Goal: Book appointment/travel/reservation

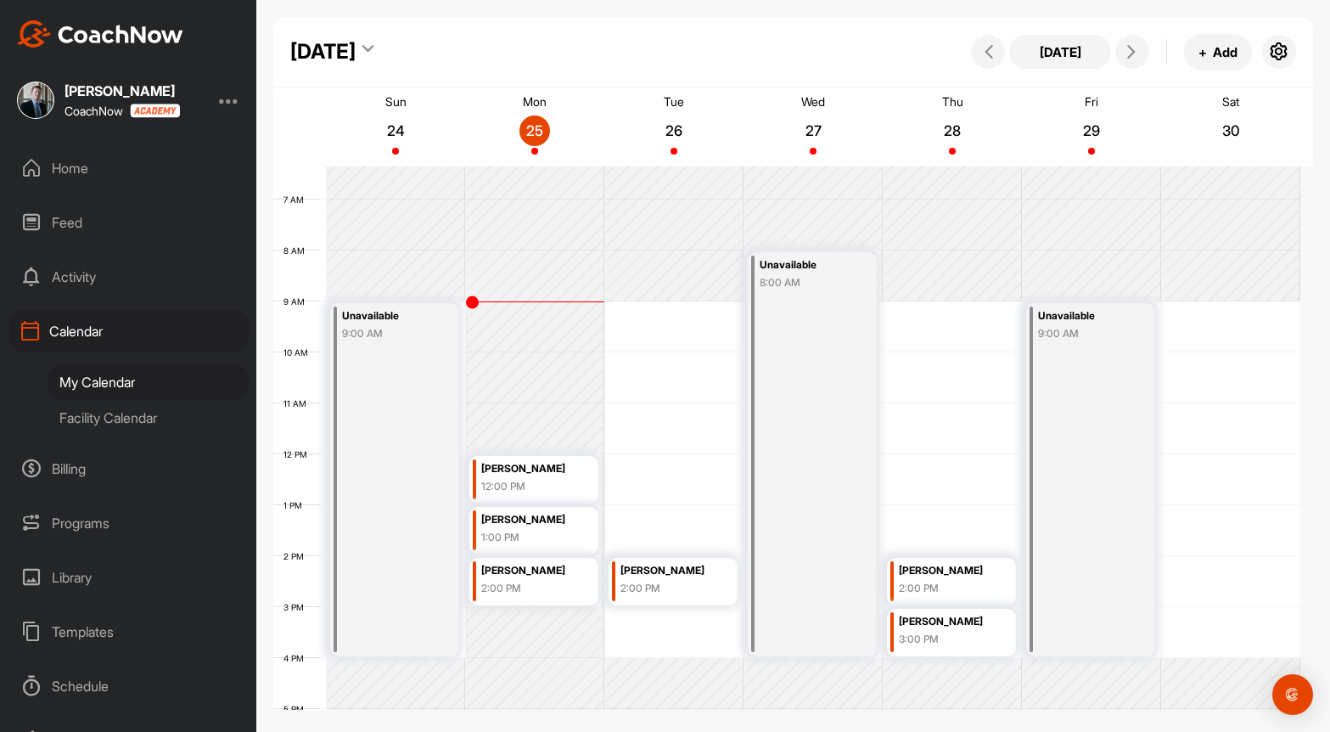
scroll to position [294, 0]
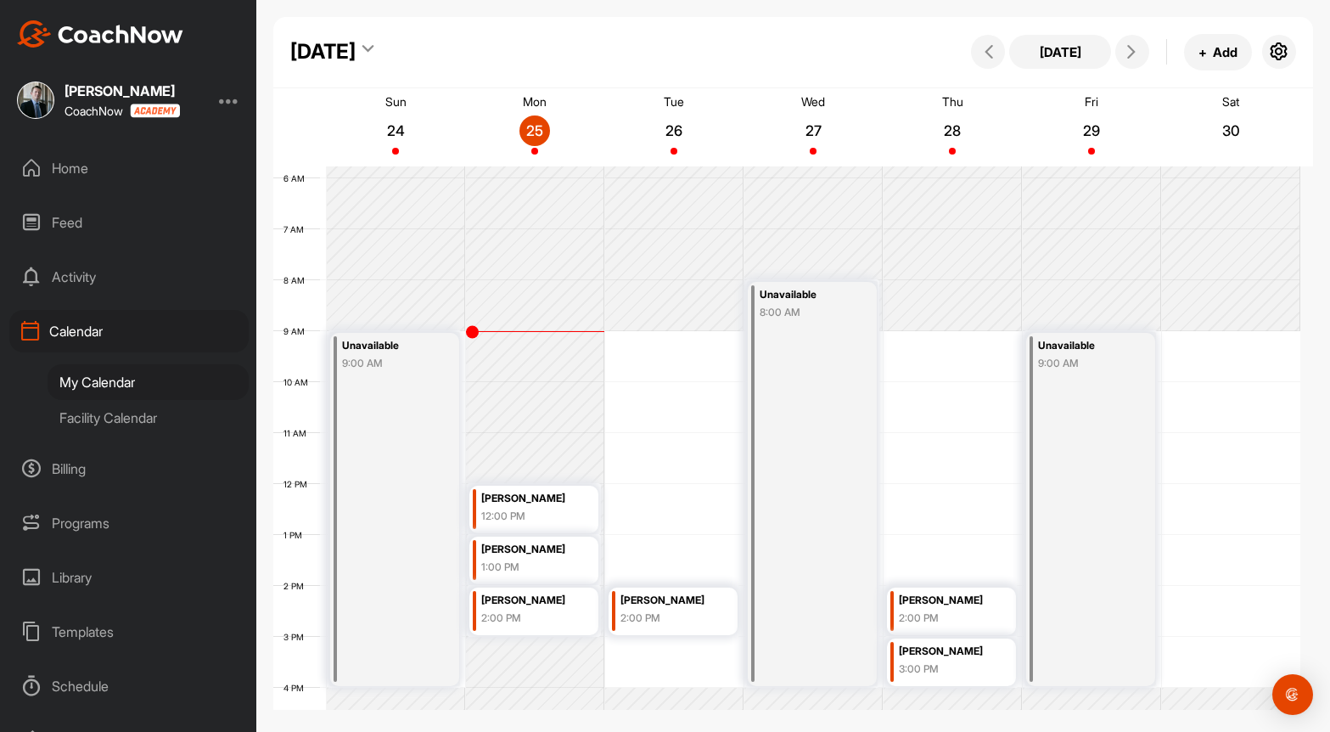
click at [95, 422] on div "Facility Calendar" at bounding box center [148, 418] width 201 height 36
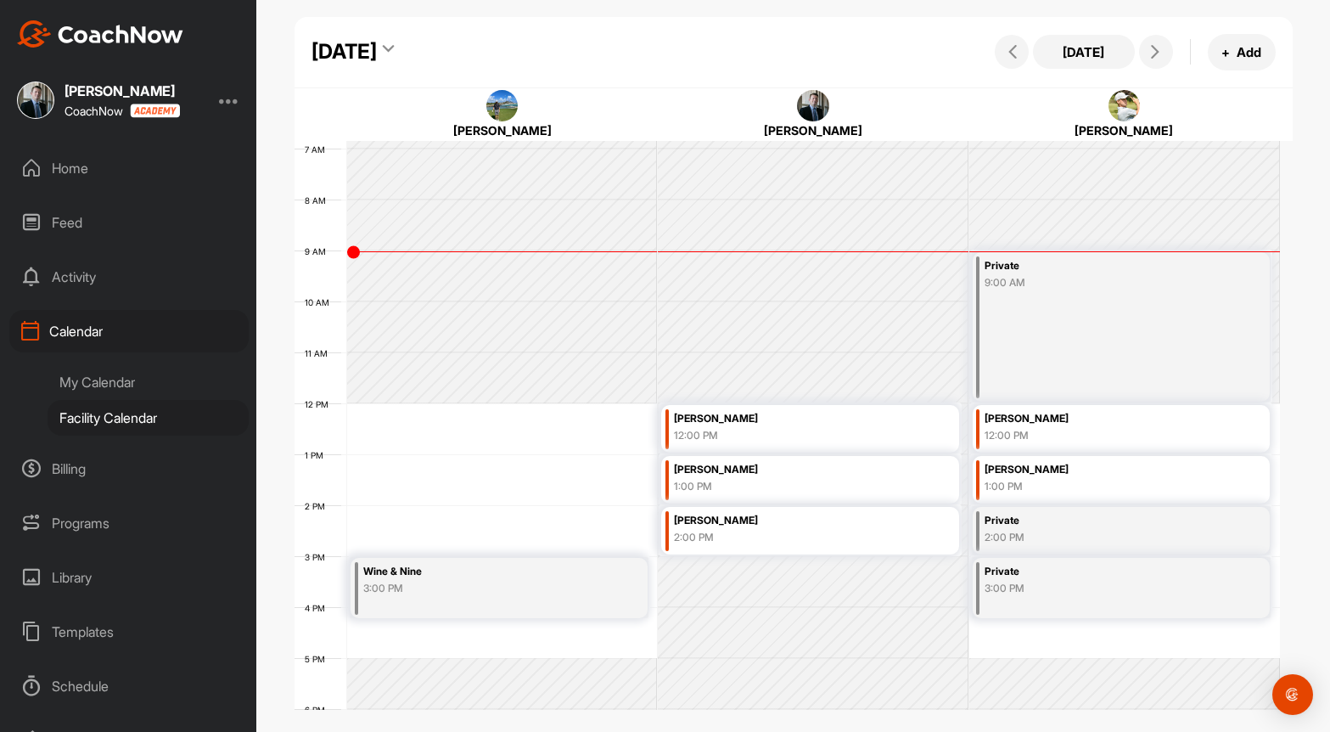
scroll to position [379, 0]
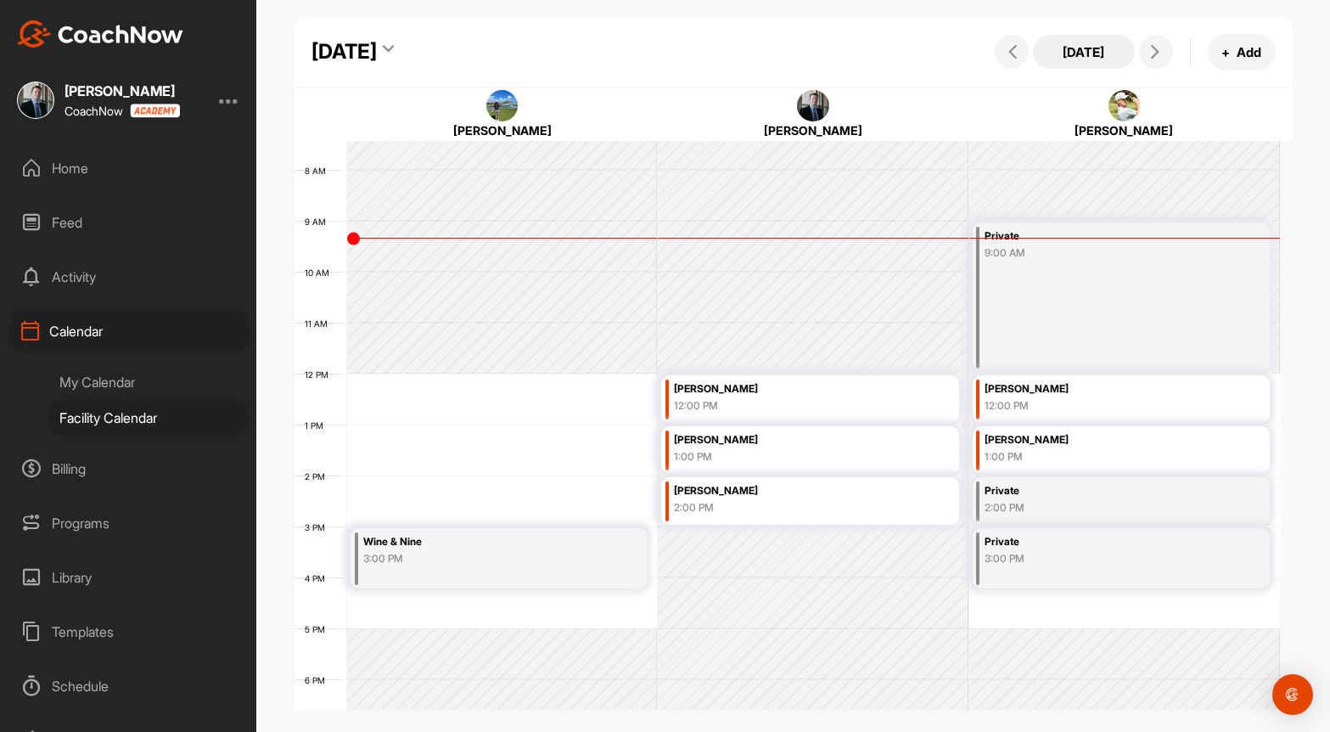
click at [1117, 51] on button "[DATE]" at bounding box center [1084, 52] width 102 height 34
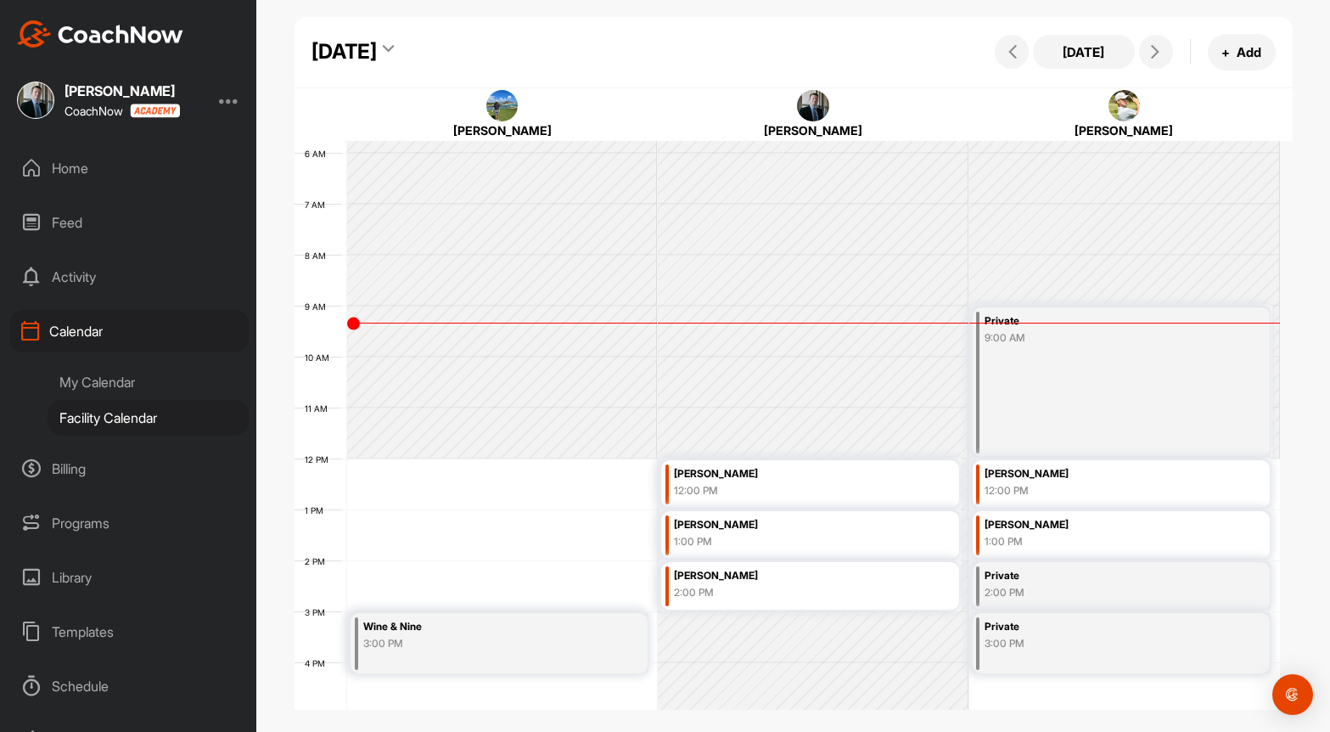
click at [109, 369] on div "My Calendar" at bounding box center [148, 382] width 201 height 36
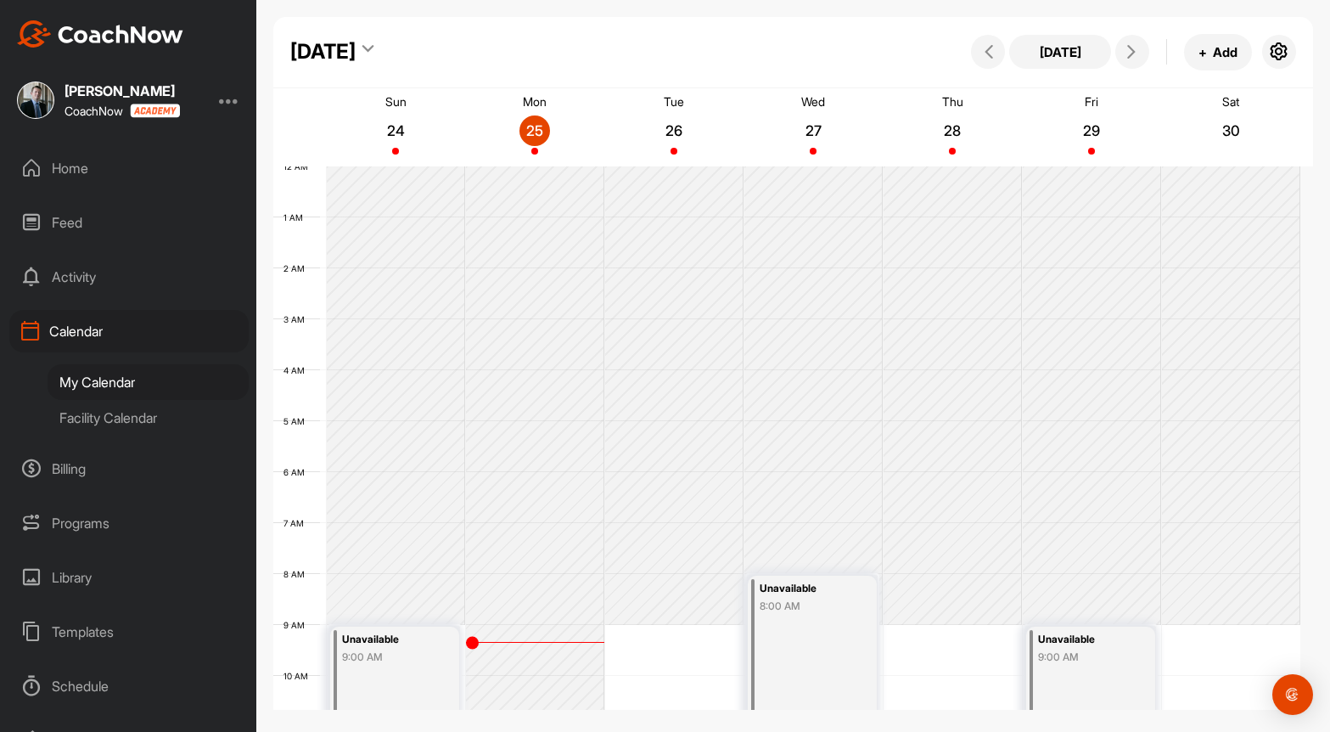
scroll to position [294, 0]
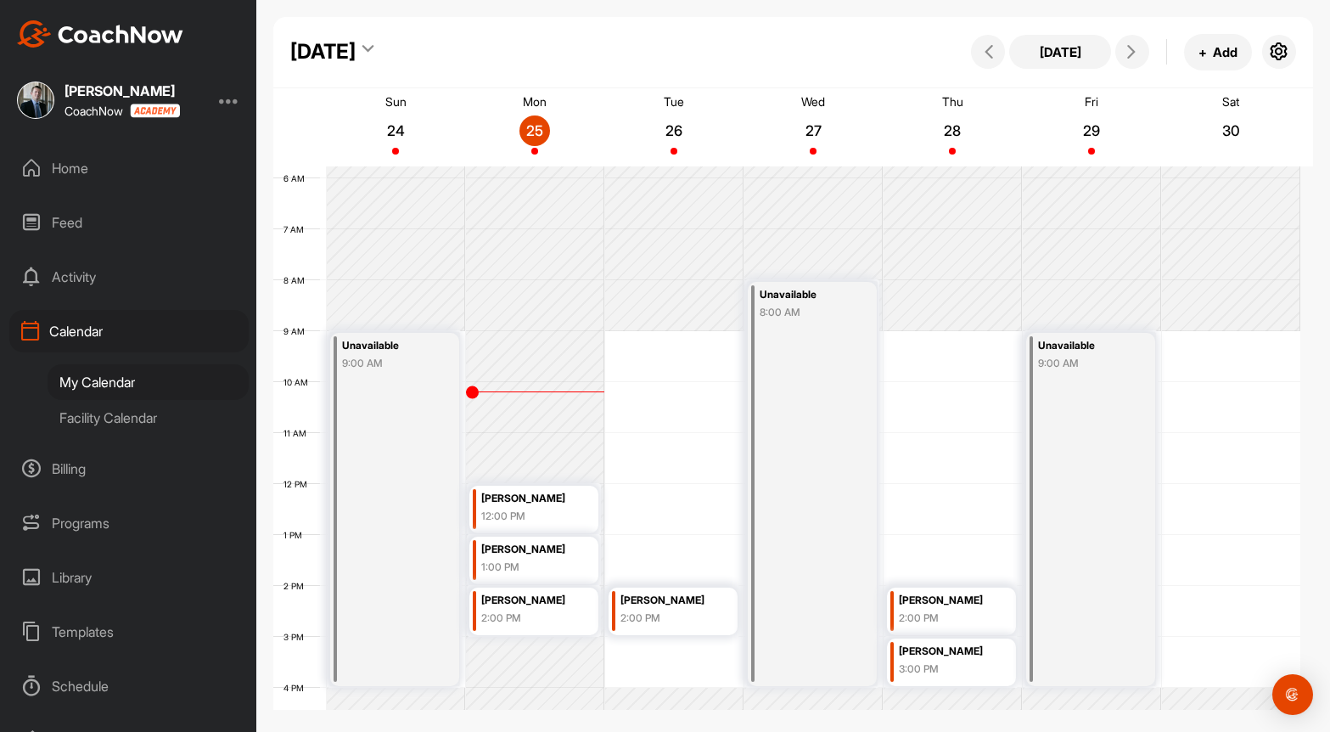
click at [954, 502] on div "12 AM 1 AM 2 AM 3 AM 4 AM 5 AM 6 AM 7 AM 8 AM 9 AM 10 AM 11 AM 12 PM 1 PM 2 PM …" at bounding box center [786, 484] width 1027 height 1222
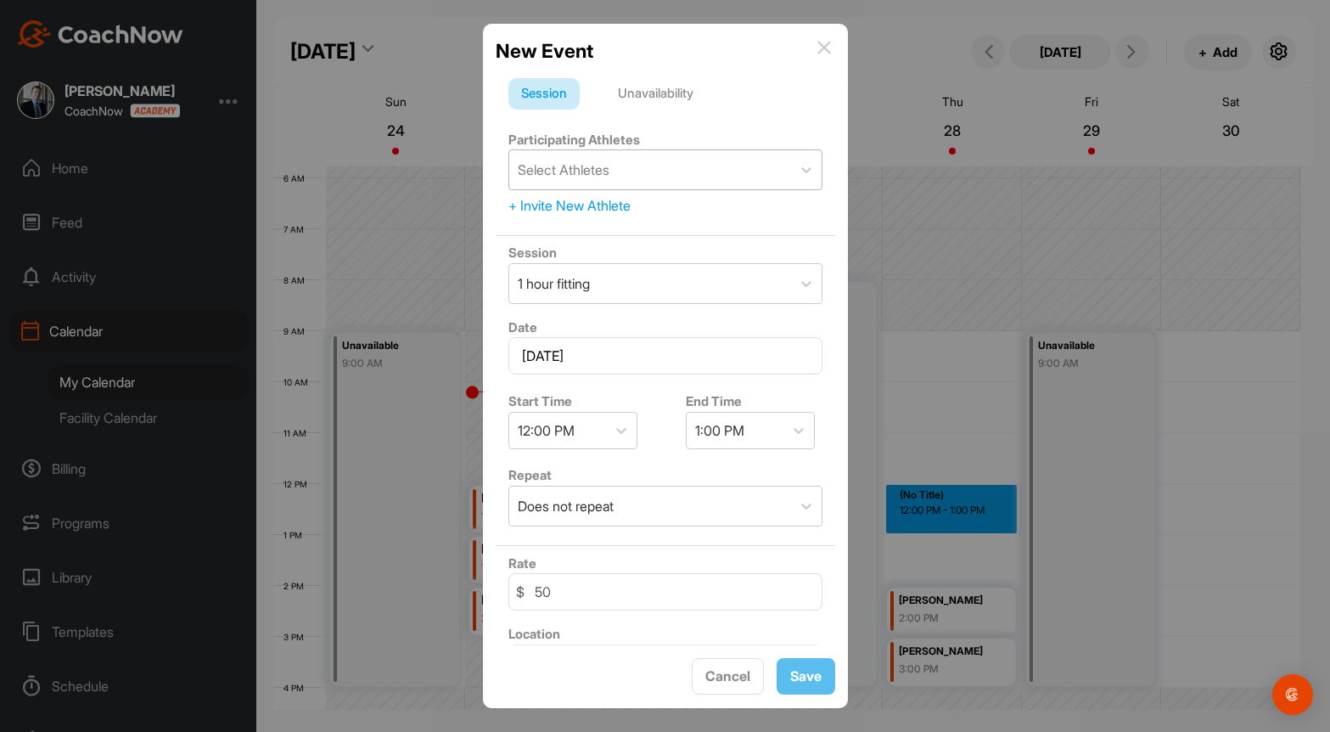
click at [603, 170] on div "Select Athletes" at bounding box center [564, 170] width 92 height 20
type input "kimber"
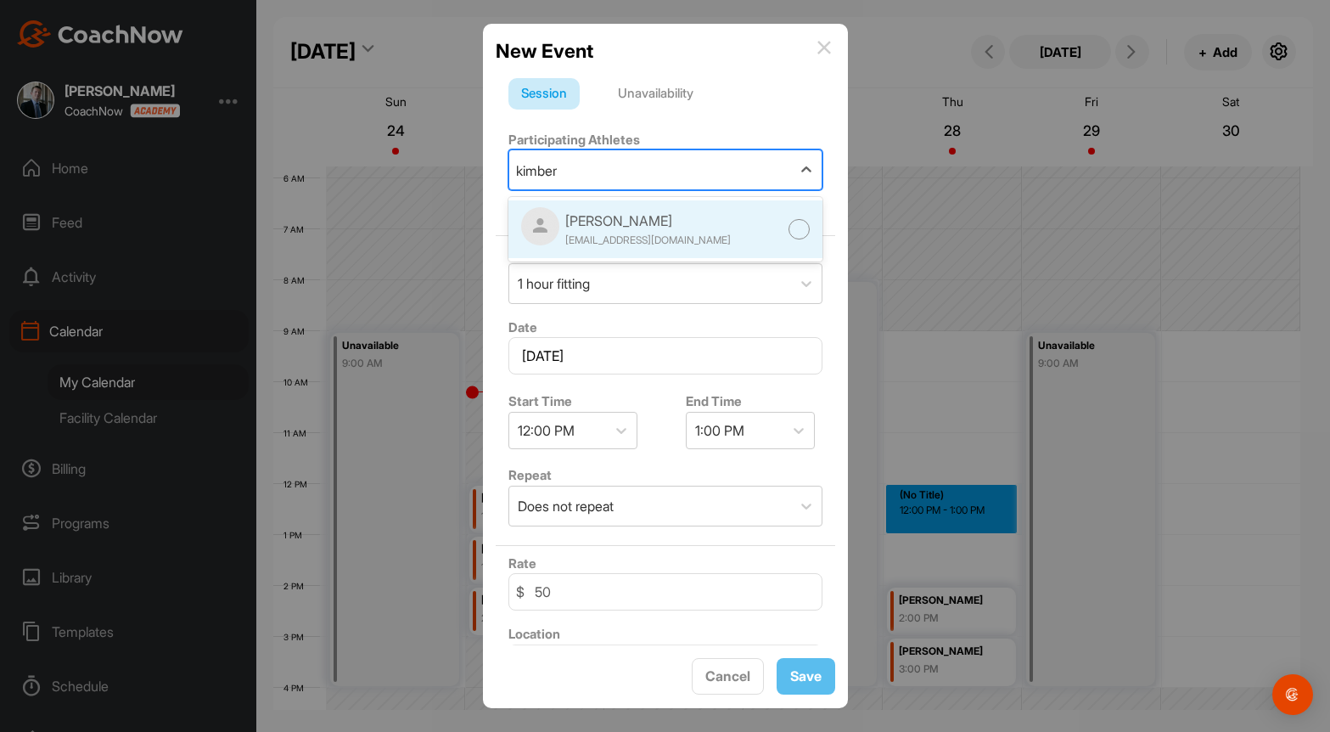
click at [631, 218] on div "Kimberly M" at bounding box center [648, 220] width 166 height 20
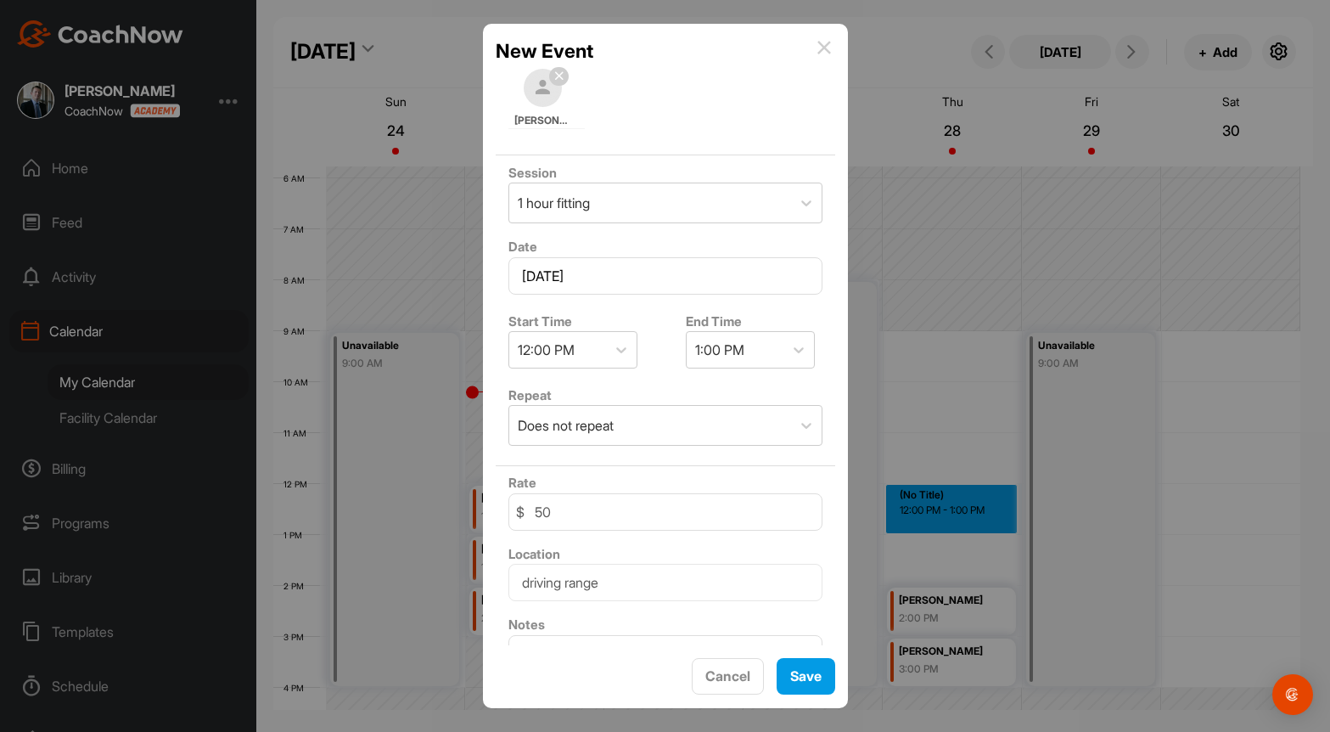
scroll to position [170, 0]
click at [595, 210] on div "1 hour fitting" at bounding box center [650, 199] width 282 height 39
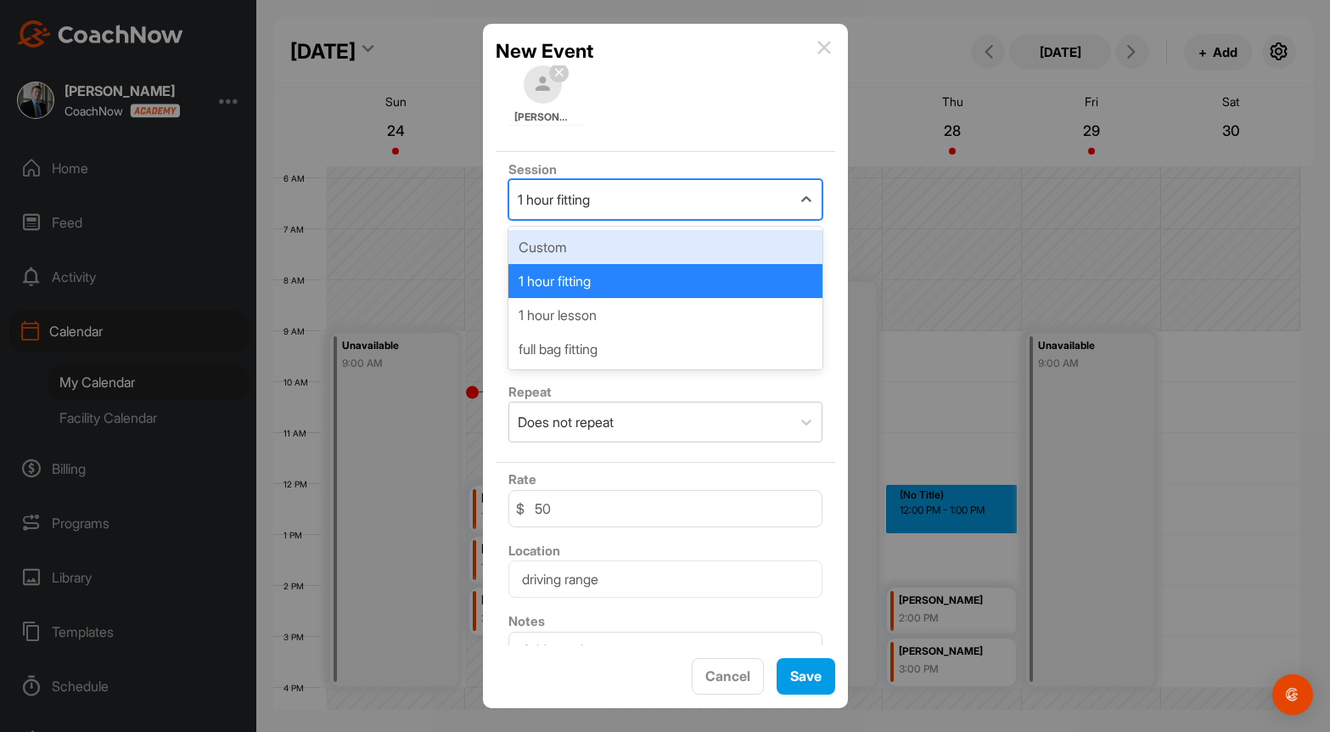
click at [585, 260] on div "Custom" at bounding box center [665, 247] width 314 height 34
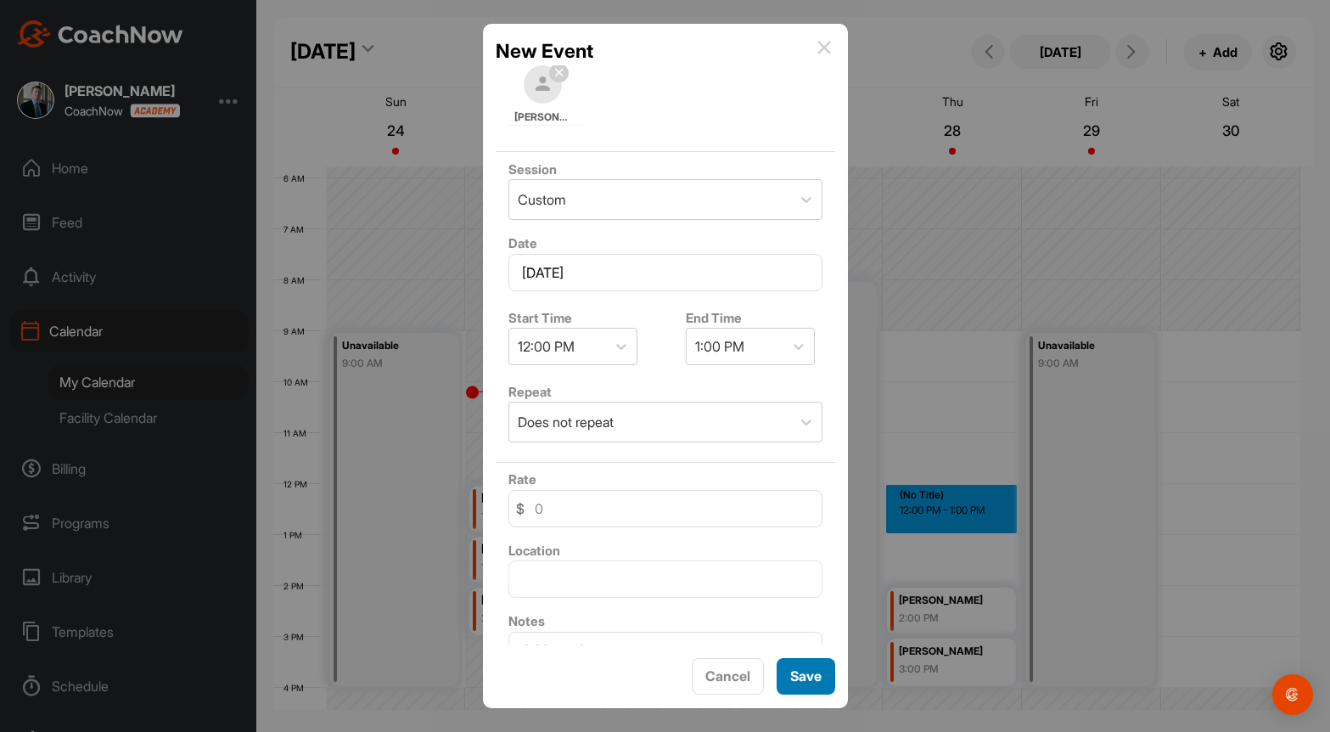
click at [797, 676] on button "Save" at bounding box center [806, 676] width 59 height 36
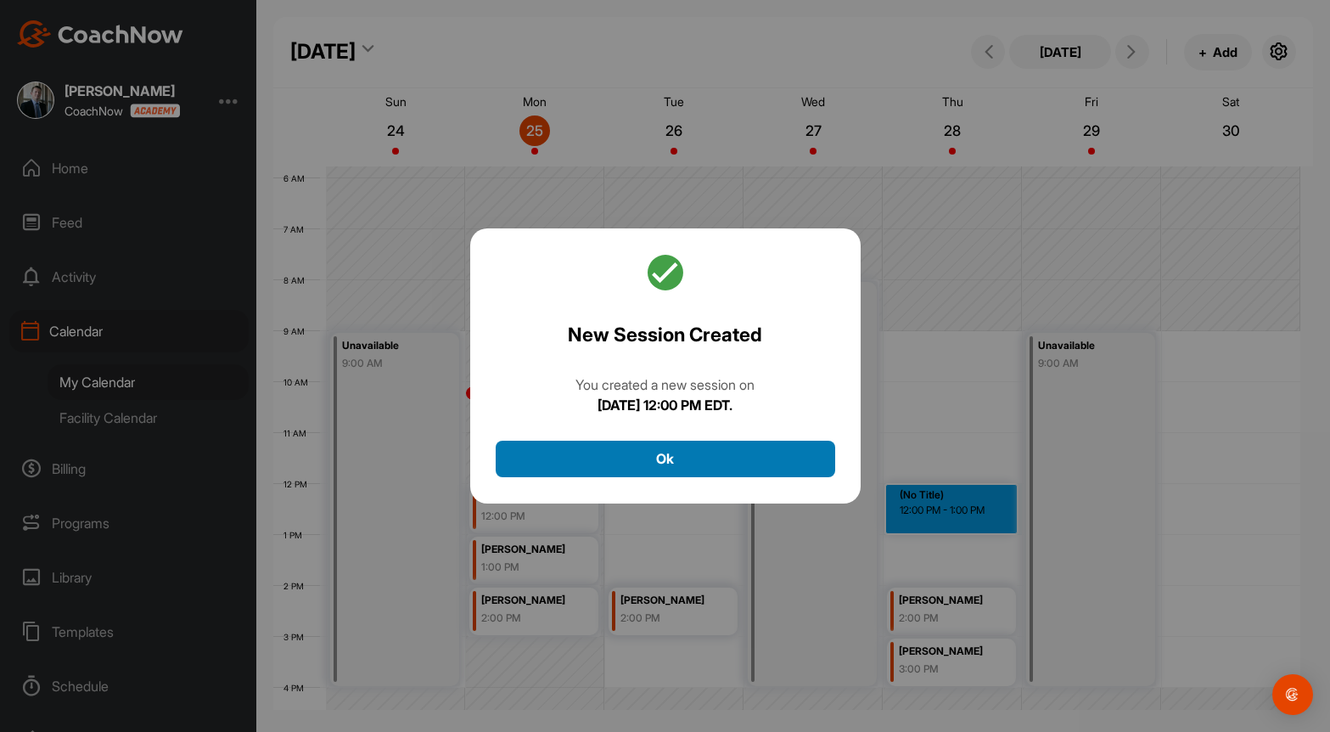
click at [661, 467] on button "Ok" at bounding box center [666, 459] width 340 height 36
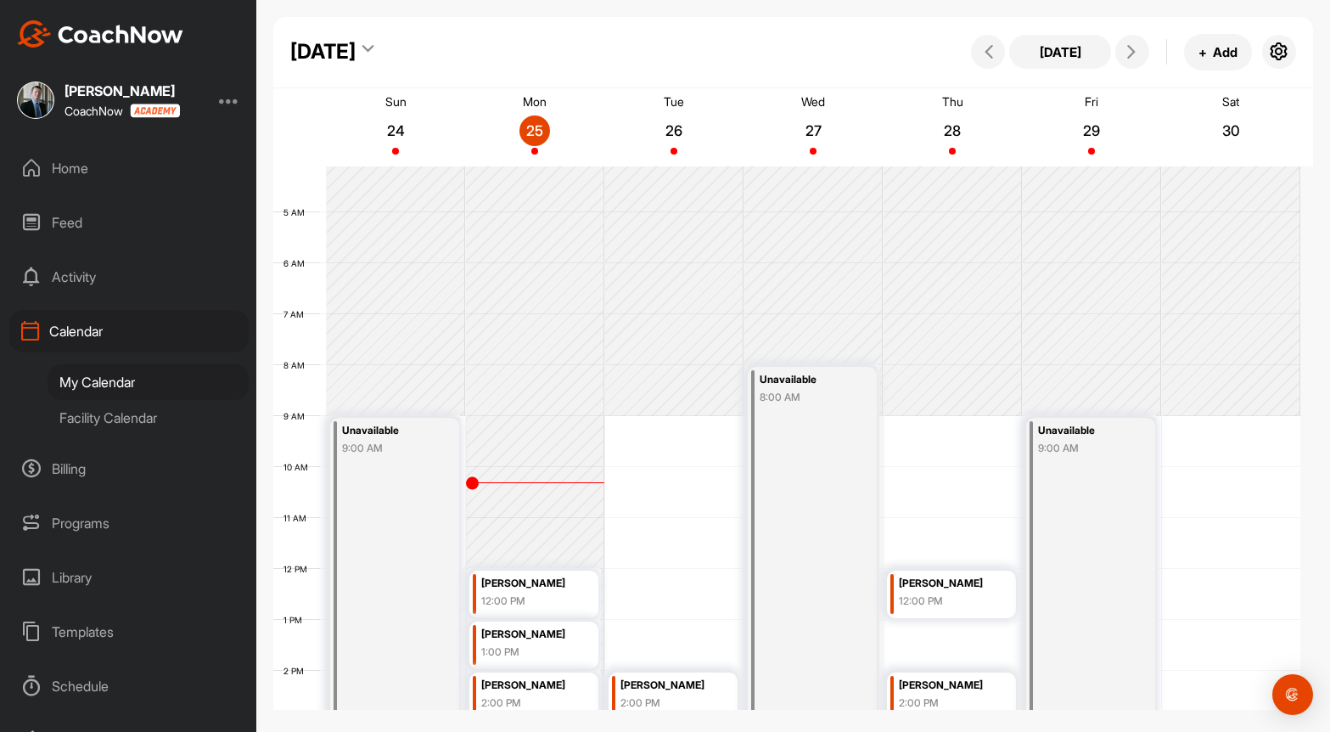
scroll to position [294, 0]
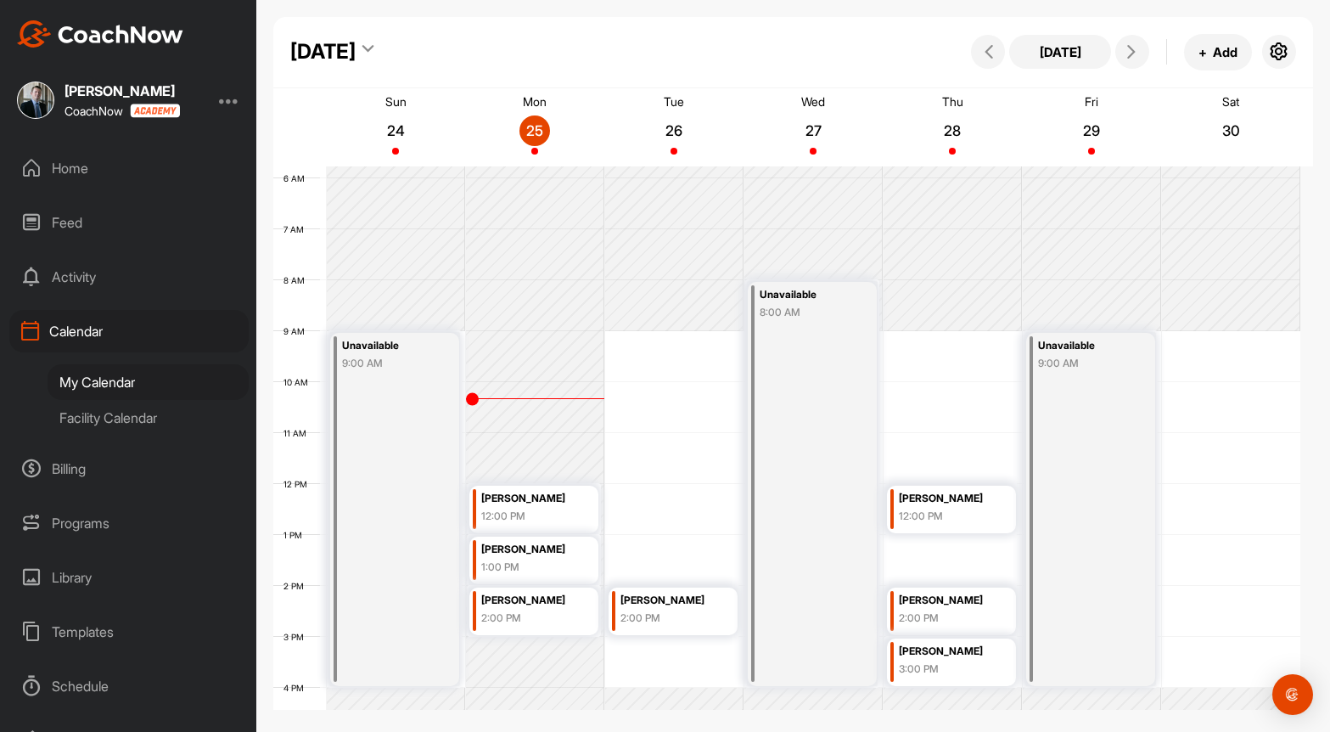
click at [93, 412] on div "Facility Calendar" at bounding box center [148, 418] width 201 height 36
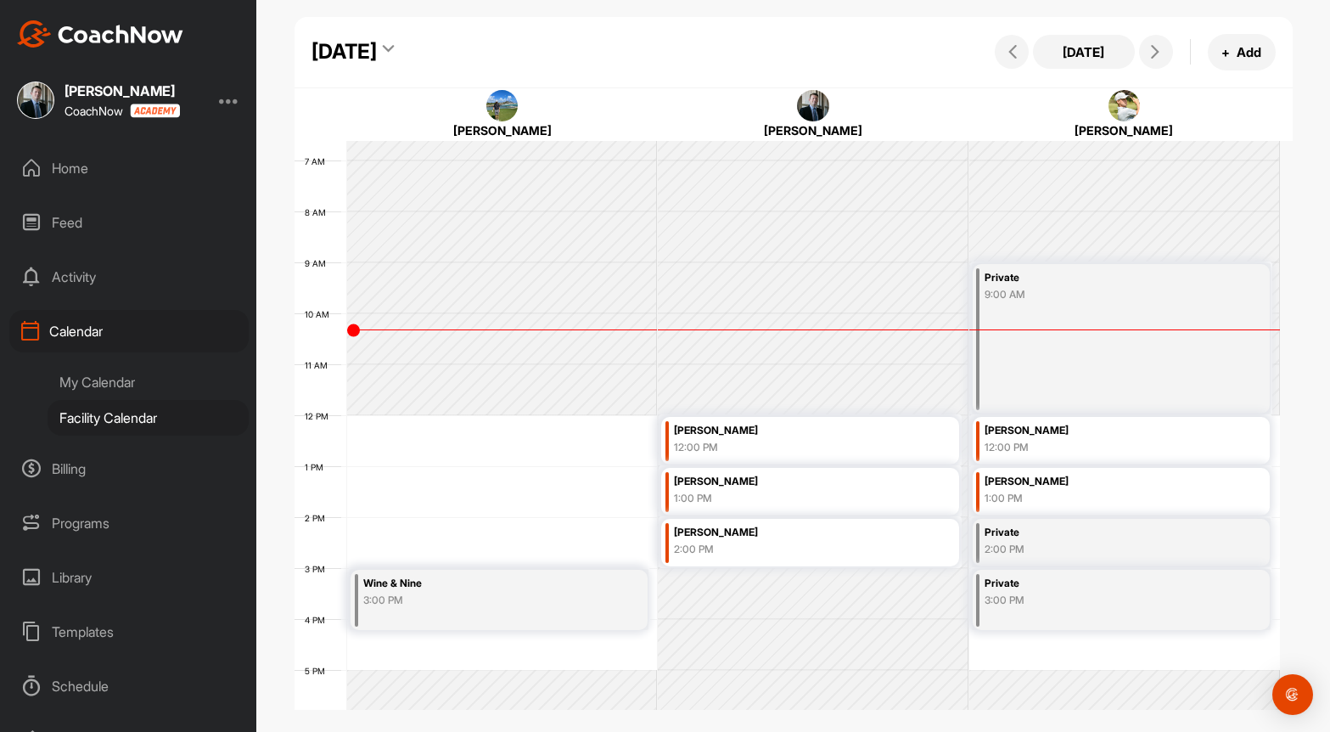
scroll to position [379, 0]
